Goal: Use online tool/utility

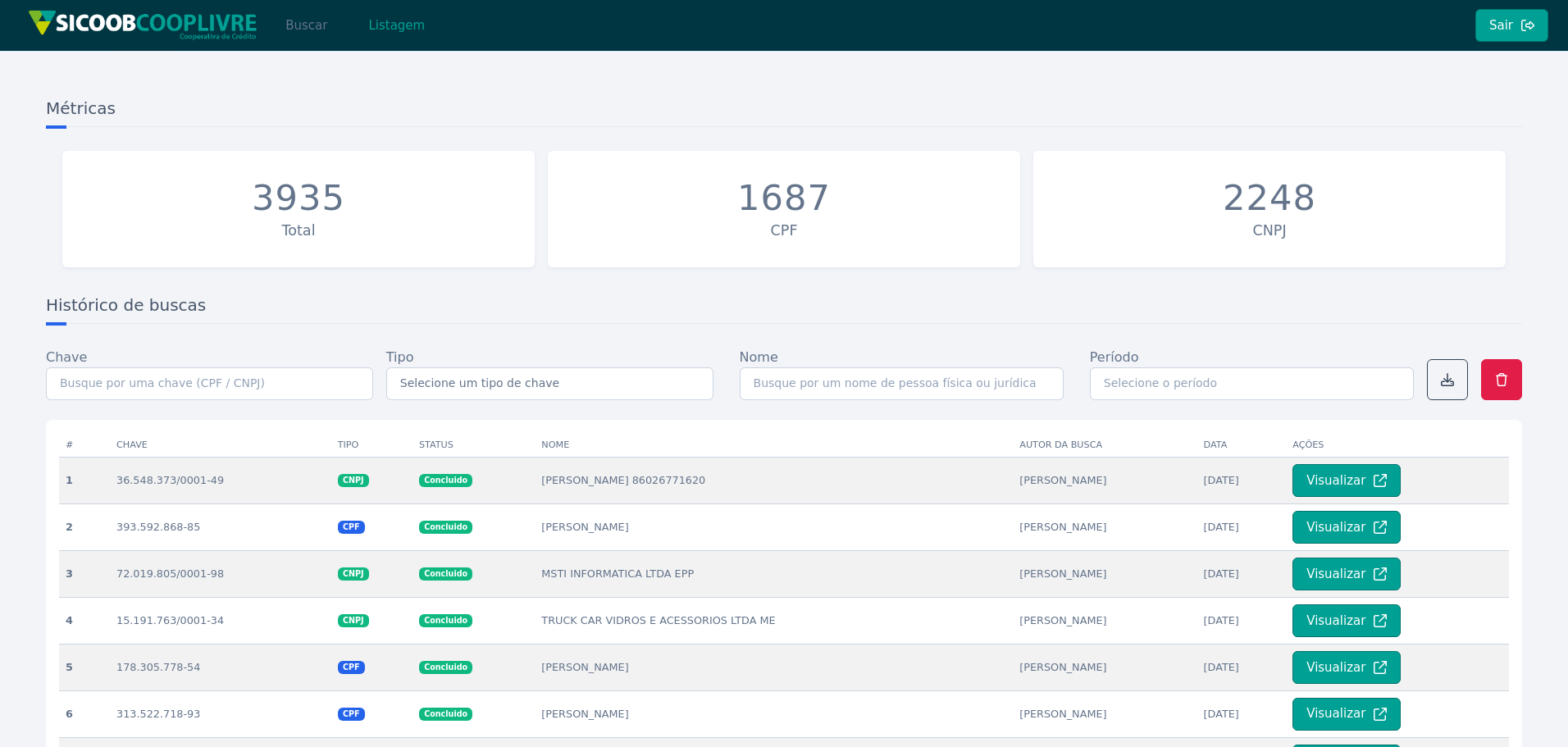
click at [312, 23] on button "Buscar" at bounding box center [305, 25] width 69 height 32
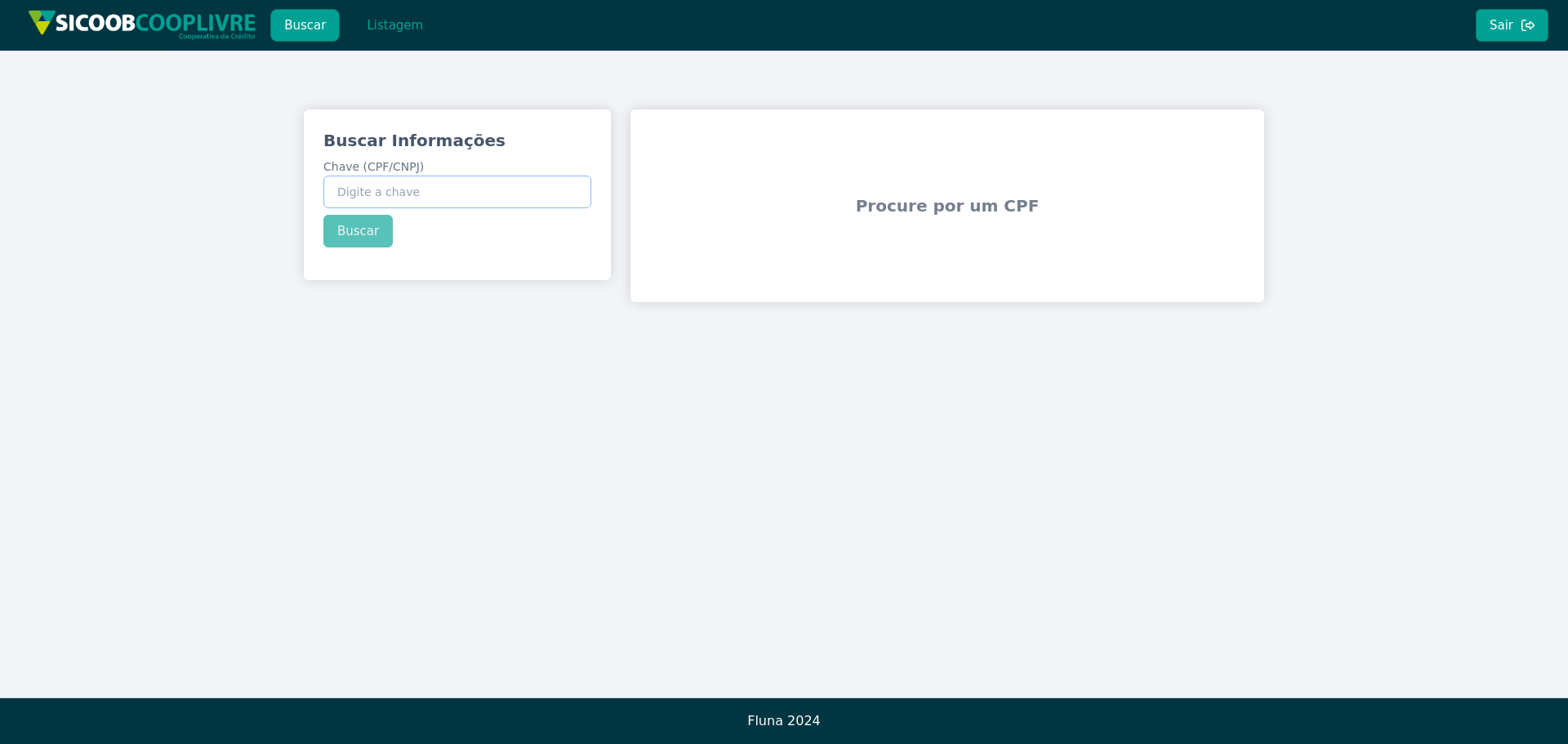
click at [388, 183] on input "Chave (CPF/CNPJ)" at bounding box center [457, 192] width 268 height 32
paste input "369.500.128-37"
type input "369.500.128-37"
click at [365, 227] on button "Buscar" at bounding box center [357, 231] width 69 height 32
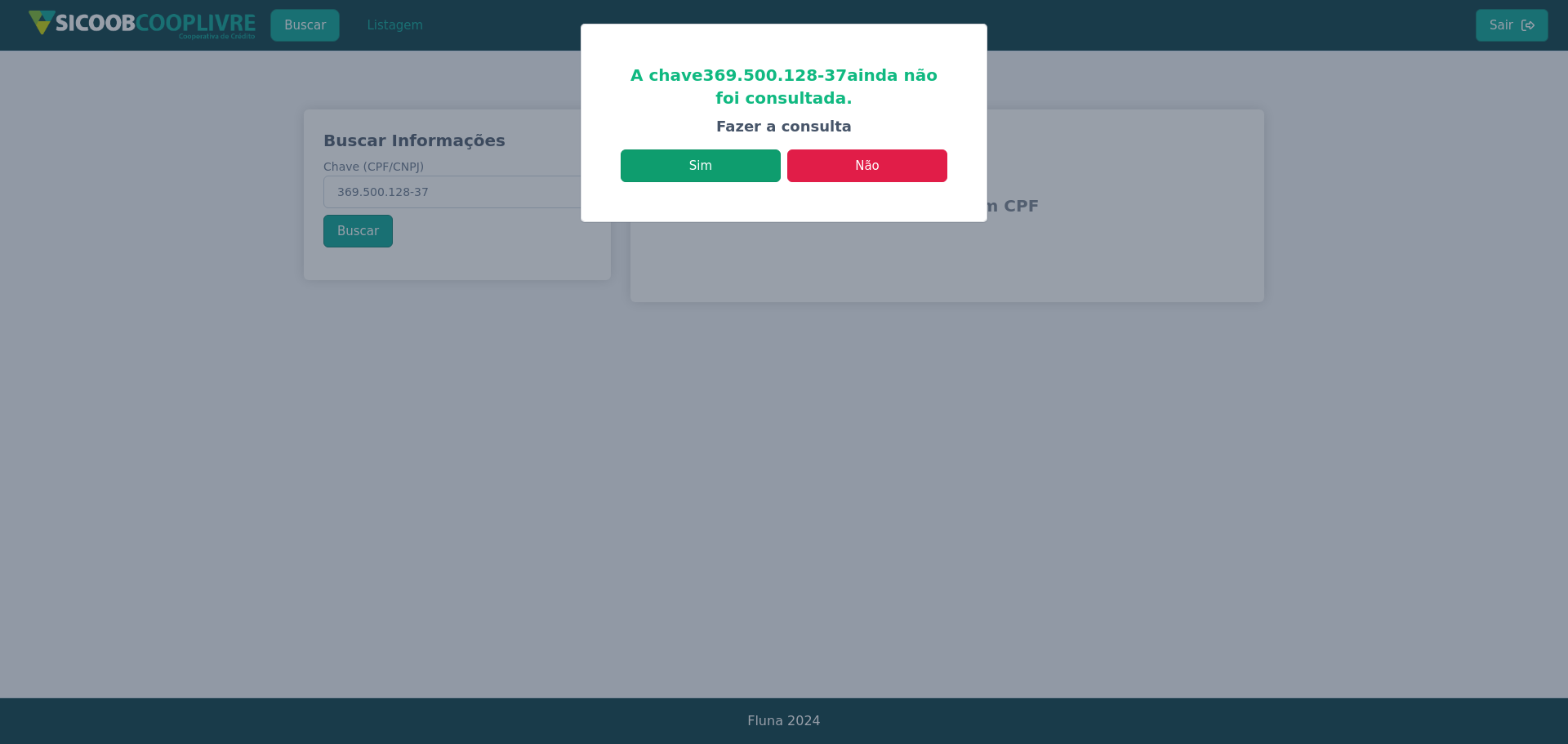
click at [720, 165] on button "Sim" at bounding box center [701, 166] width 160 height 32
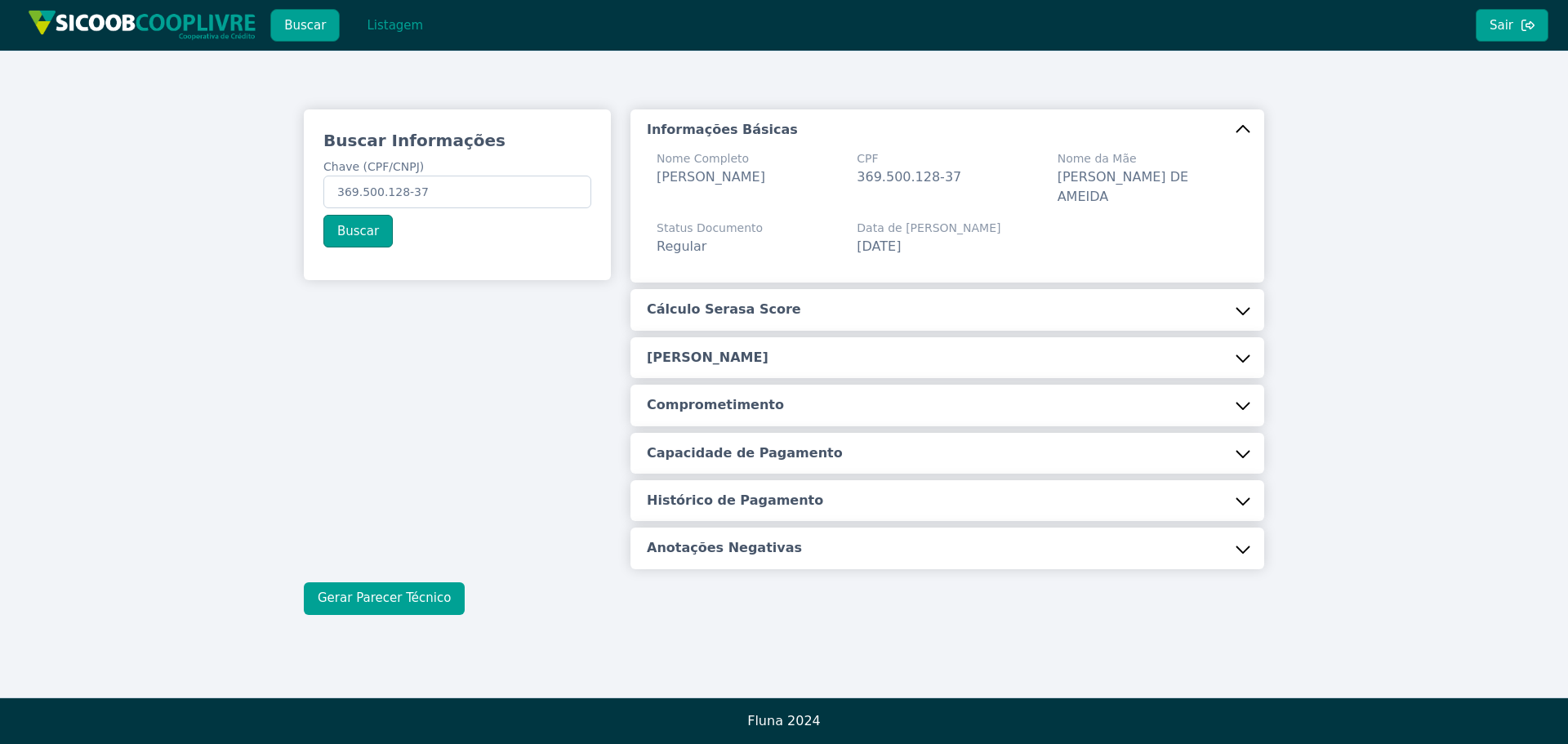
click at [405, 599] on button "Gerar Parecer Técnico" at bounding box center [384, 599] width 161 height 32
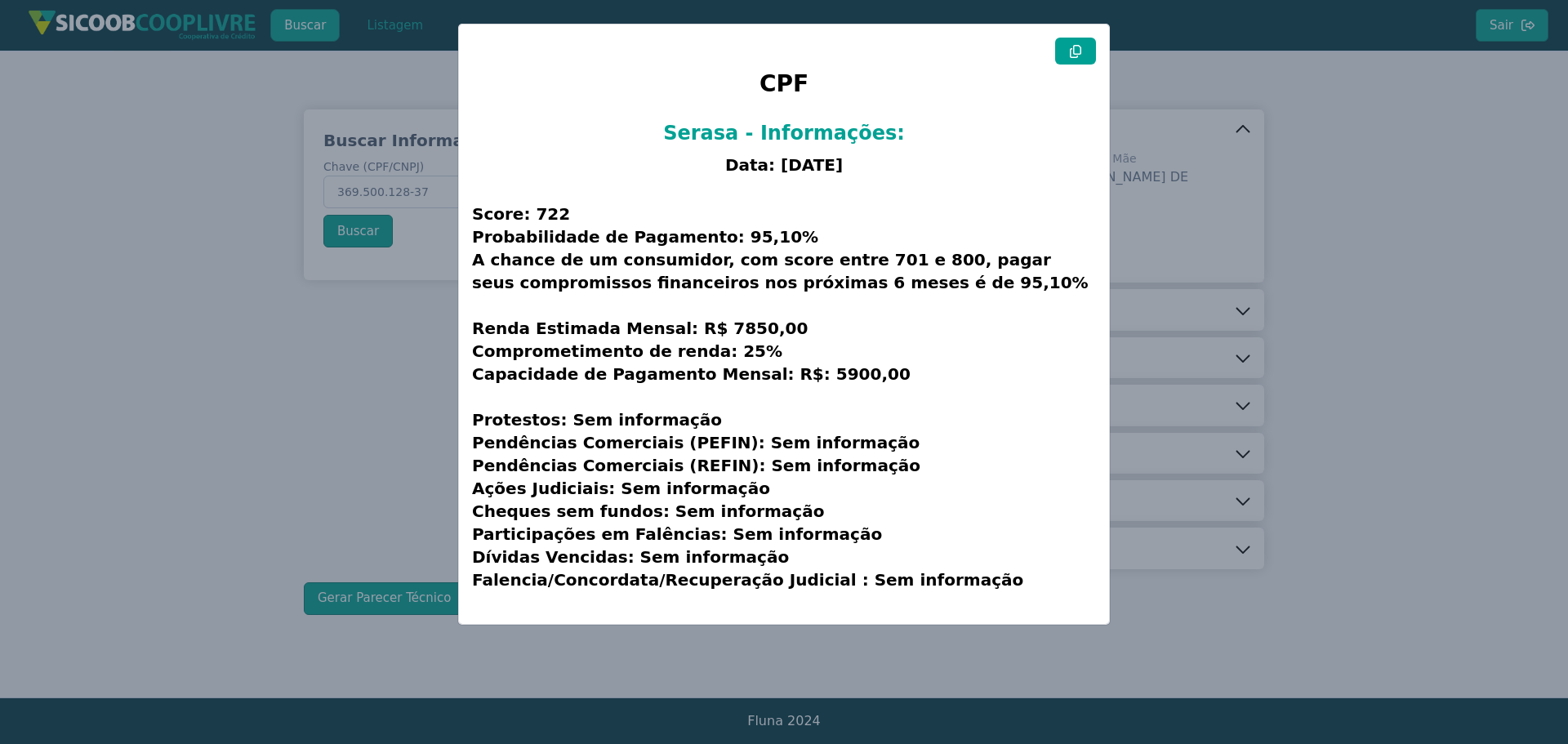
click at [1078, 50] on icon at bounding box center [1076, 51] width 13 height 13
